Goal: Task Accomplishment & Management: Use online tool/utility

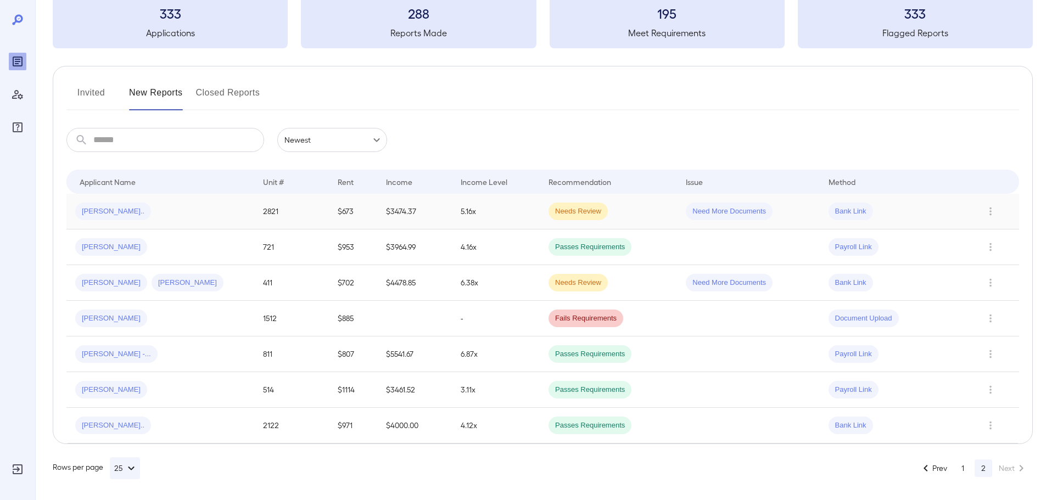
scroll to position [71, 0]
click at [961, 469] on button "1" at bounding box center [963, 468] width 18 height 18
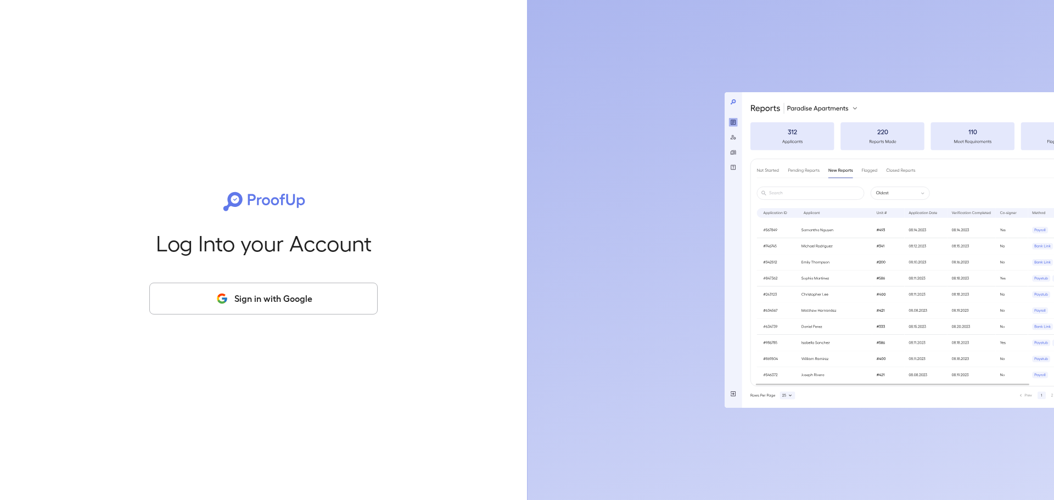
click at [336, 305] on button "Sign in with Google" at bounding box center [263, 299] width 228 height 32
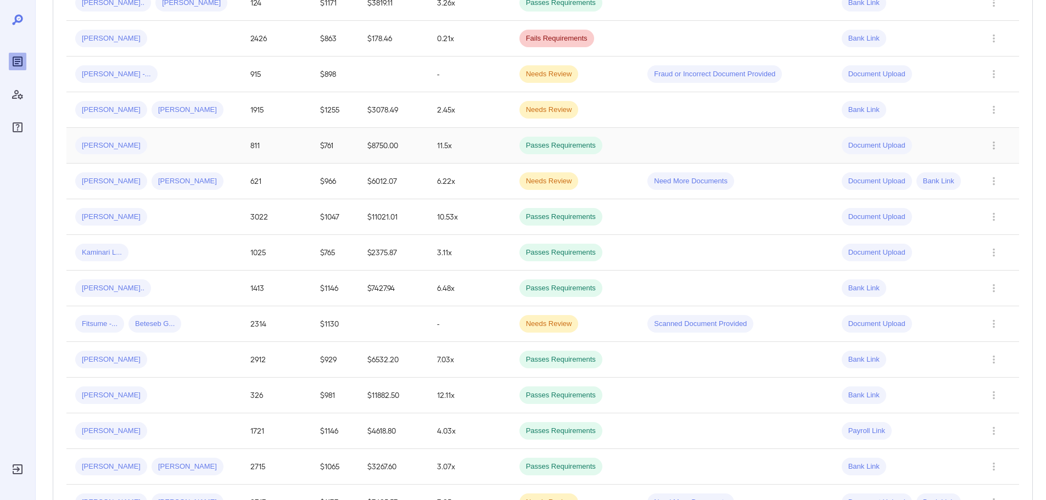
scroll to position [275, 0]
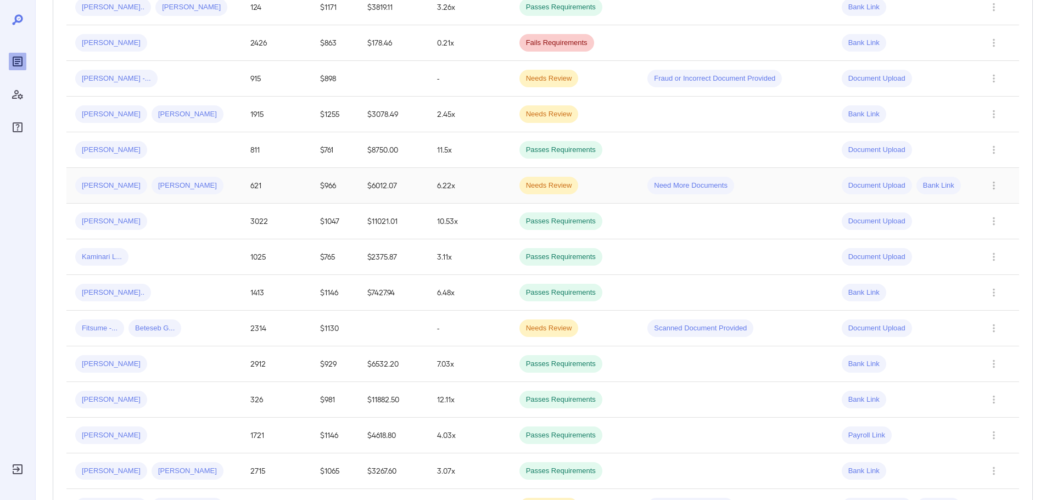
click at [534, 181] on span "Needs Review" at bounding box center [548, 186] width 59 height 10
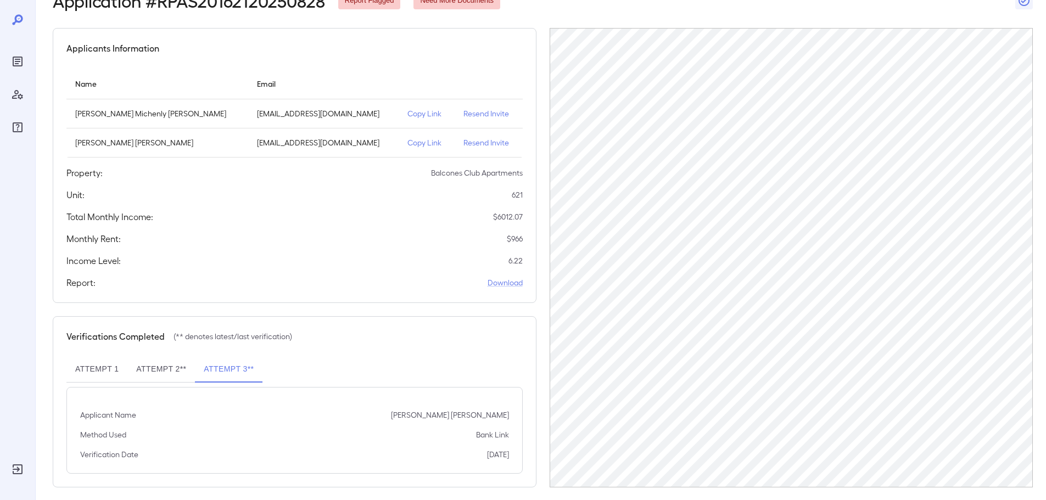
scroll to position [80, 0]
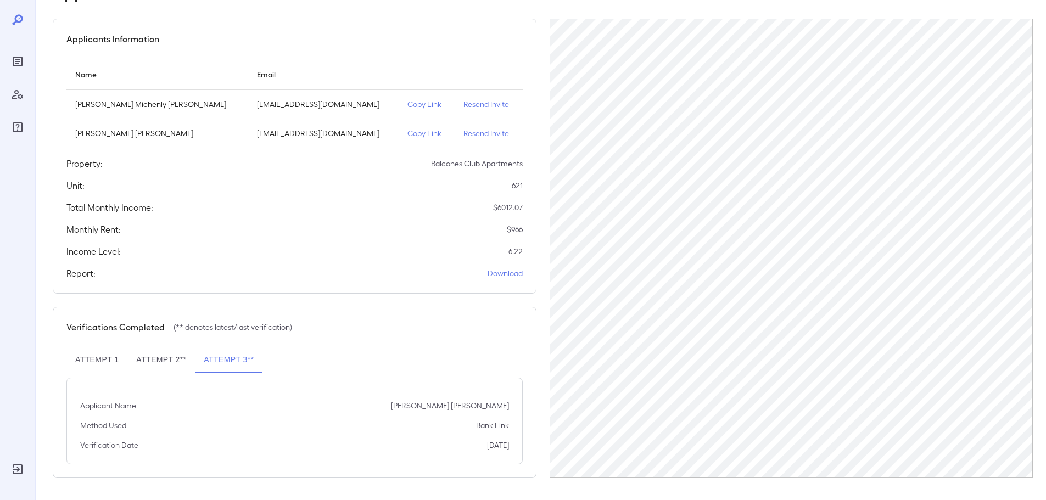
click at [124, 355] on button "Attempt 1" at bounding box center [96, 360] width 61 height 26
click at [149, 367] on button "Attempt 2**" at bounding box center [161, 360] width 68 height 26
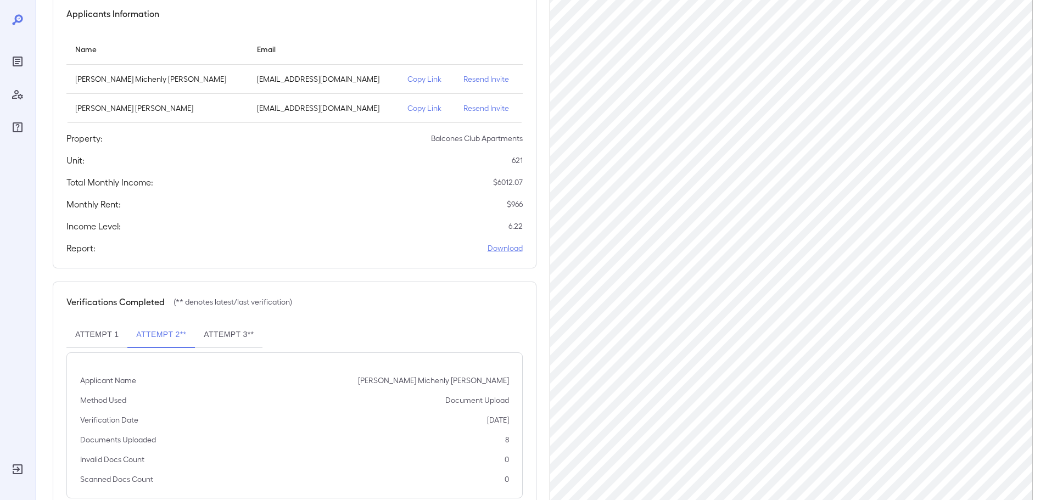
scroll to position [139, 0]
